Goal: Understand process/instructions: Learn how to perform a task or action

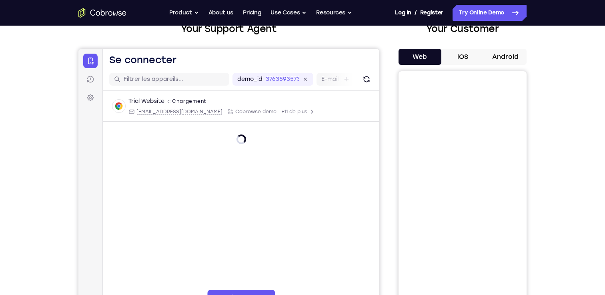
scroll to position [56, 0]
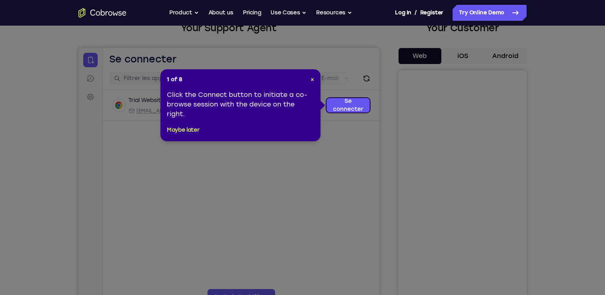
click at [240, 100] on div "Click the Connect button to initiate a co-browse session with the device on the…" at bounding box center [240, 104] width 147 height 29
click at [349, 105] on link "Se connecter" at bounding box center [348, 105] width 43 height 14
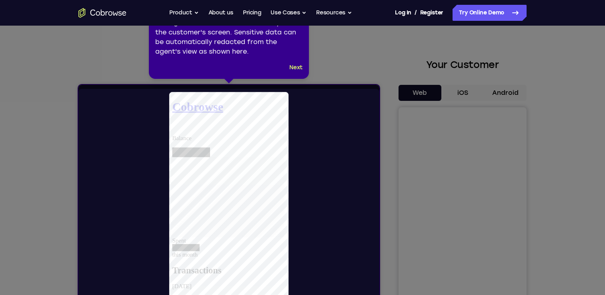
scroll to position [0, 0]
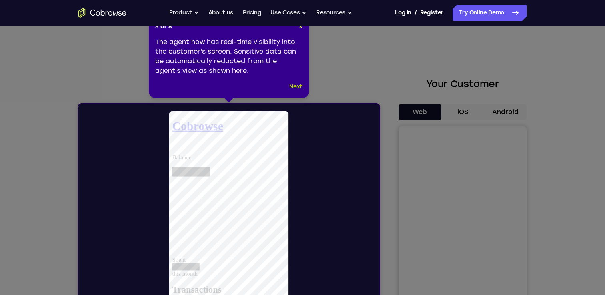
click at [298, 86] on button "Next" at bounding box center [295, 87] width 13 height 10
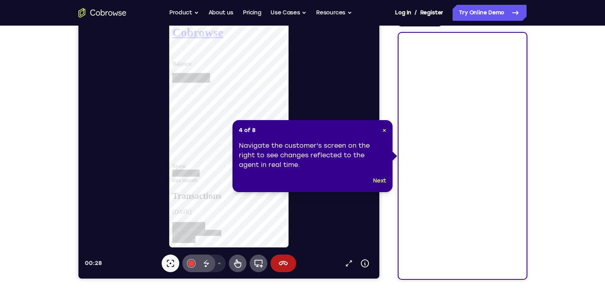
scroll to position [121, 0]
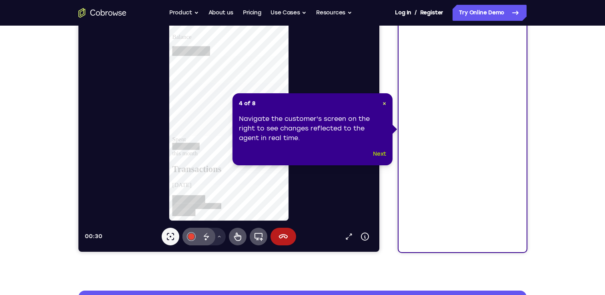
click at [380, 157] on button "Next" at bounding box center [379, 154] width 13 height 10
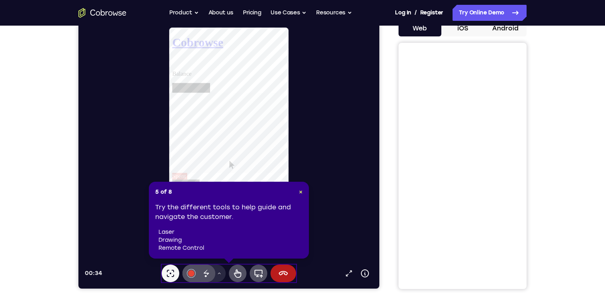
scroll to position [89, 0]
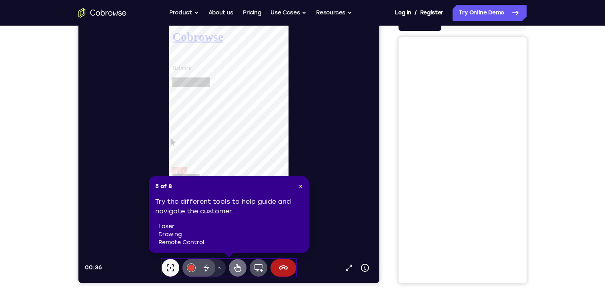
click at [233, 270] on icon at bounding box center [238, 268] width 10 height 10
click at [299, 184] on span "×" at bounding box center [301, 186] width 4 height 7
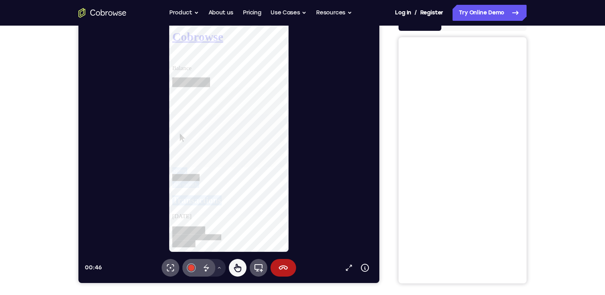
click at [197, 255] on div at bounding box center [184, 259] width 25 height 8
click at [172, 59] on icon at bounding box center [172, 59] width 0 height 0
click at [233, 105] on link "View account summary" at bounding box center [202, 101] width 60 height 7
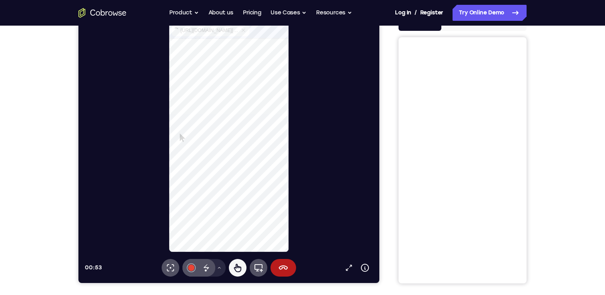
select select "1"
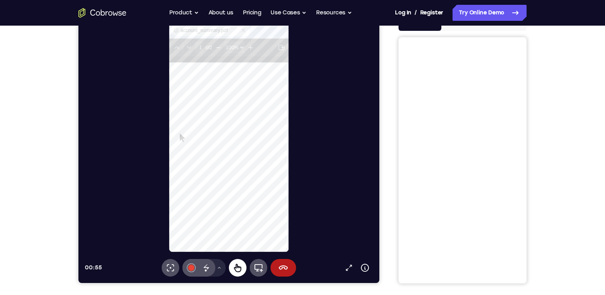
click at [243, 267] on button "Commande à distance" at bounding box center [238, 268] width 18 height 18
click at [237, 270] on icon at bounding box center [238, 268] width 10 height 10
click at [257, 266] on icon at bounding box center [259, 268] width 10 height 10
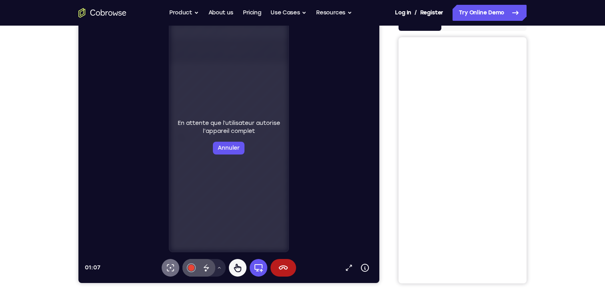
click at [168, 263] on icon at bounding box center [171, 268] width 10 height 10
select select "1"
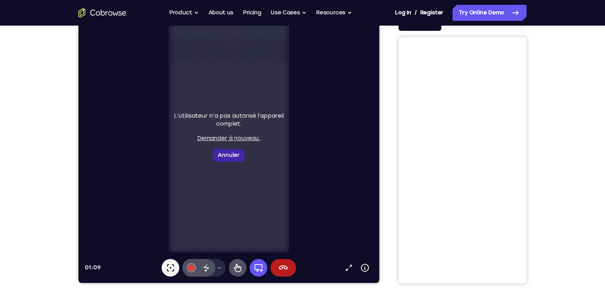
click at [233, 153] on button "Annuler" at bounding box center [229, 155] width 32 height 13
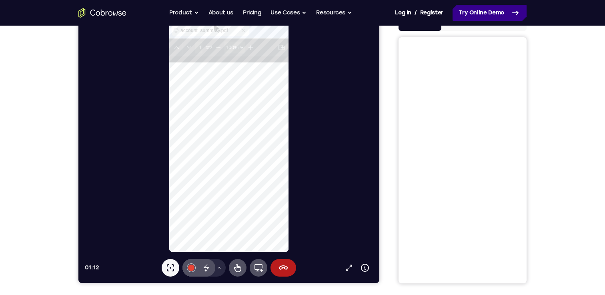
click at [491, 12] on link "Try Online Demo" at bounding box center [490, 13] width 74 height 16
